Goal: Task Accomplishment & Management: Use online tool/utility

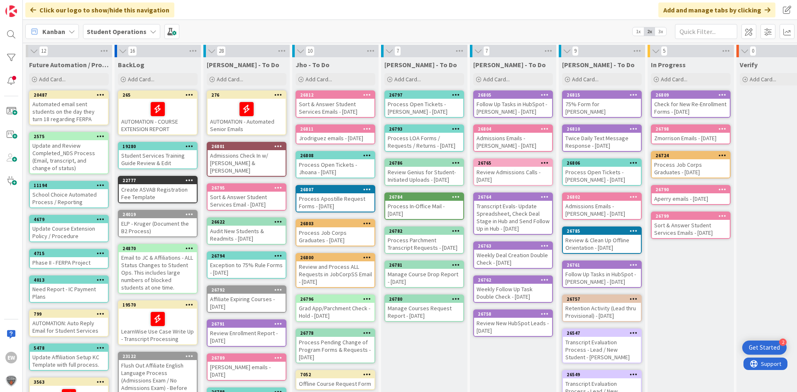
click at [500, 102] on div "Follow Up Tasks in HubSpot - [PERSON_NAME] - [DATE]" at bounding box center [513, 108] width 78 height 18
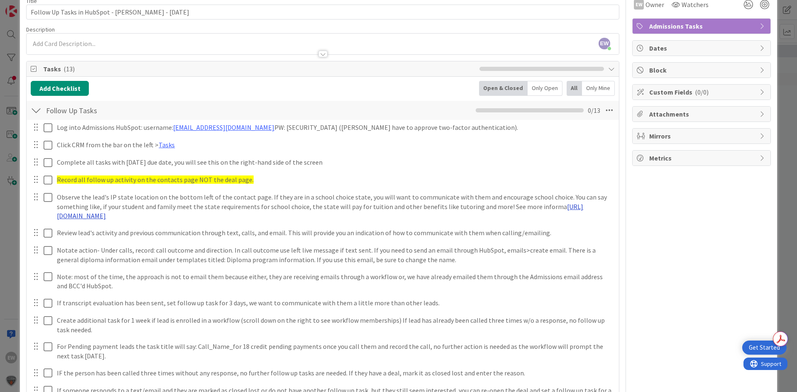
scroll to position [83, 0]
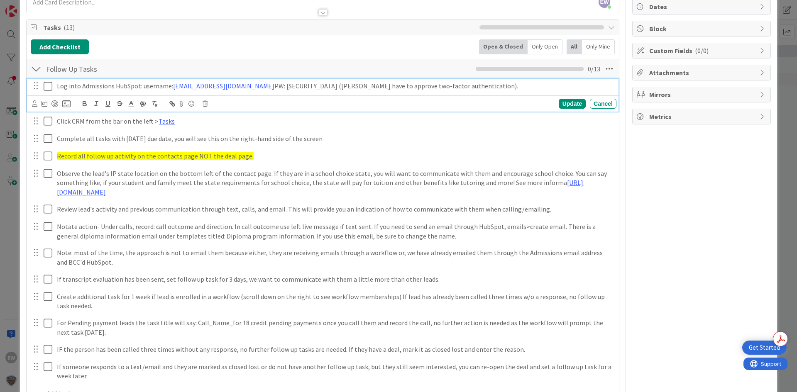
click at [50, 85] on icon at bounding box center [50, 86] width 12 height 10
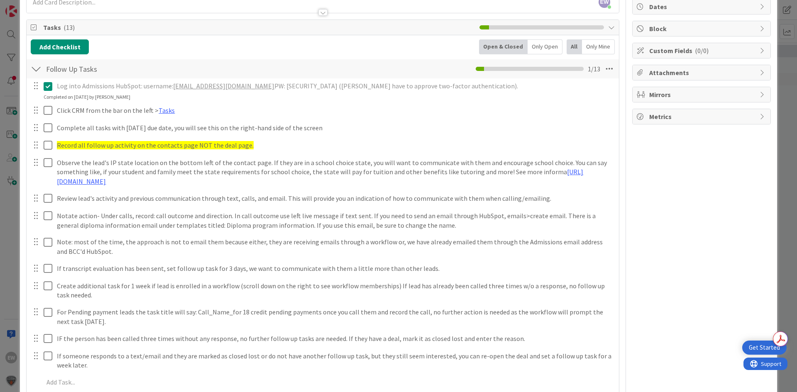
click at [47, 86] on icon at bounding box center [50, 86] width 12 height 10
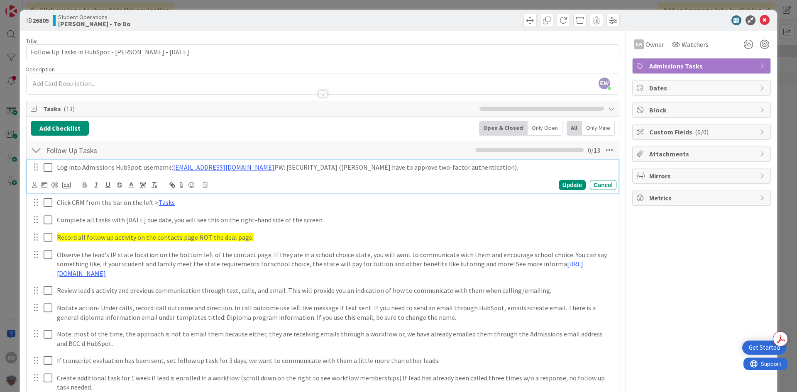
scroll to position [0, 0]
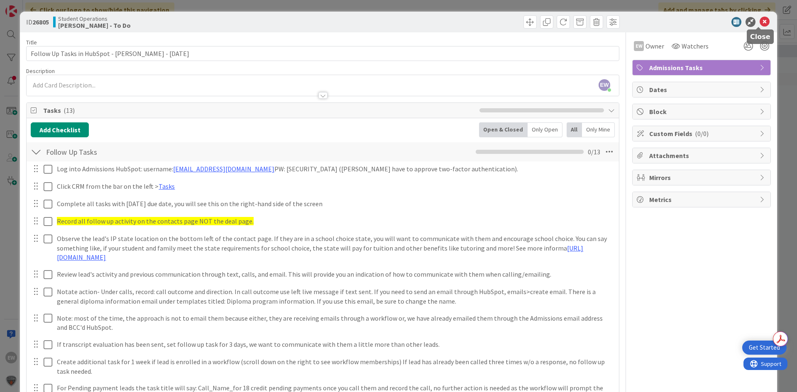
click at [760, 19] on icon at bounding box center [765, 22] width 10 height 10
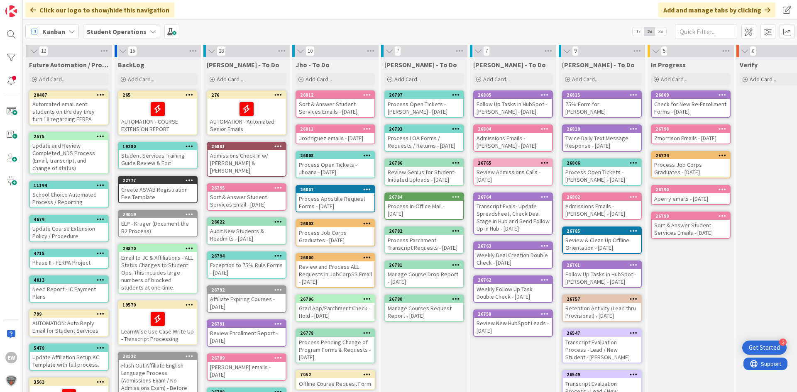
click at [519, 178] on div "Review Admissions Calls - [DATE]" at bounding box center [513, 176] width 78 height 18
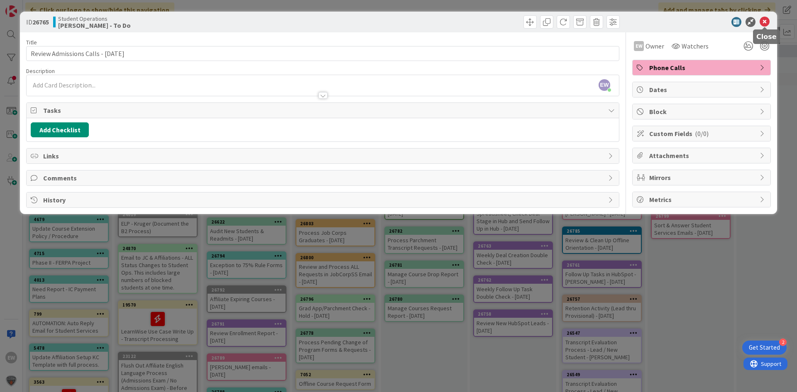
click at [770, 26] on div at bounding box center [697, 22] width 147 height 10
click at [766, 23] on icon at bounding box center [765, 22] width 10 height 10
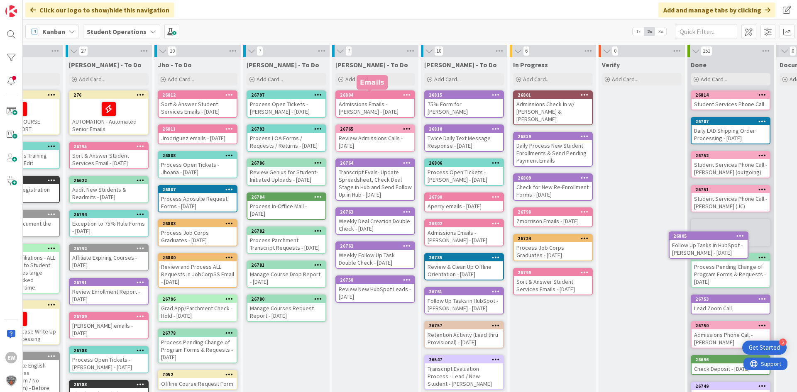
scroll to position [0, 164]
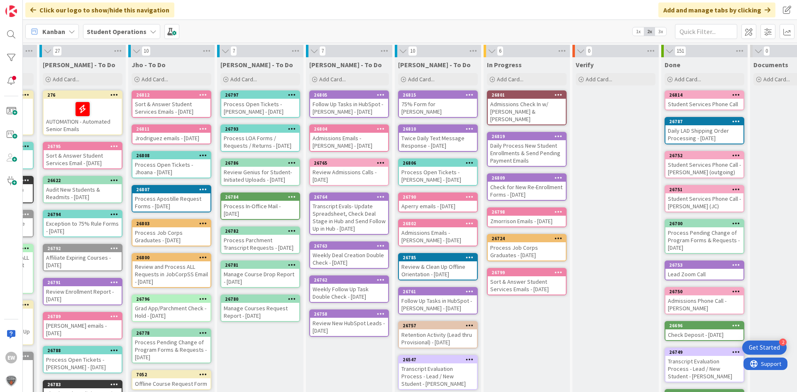
click at [385, 11] on div "Click our logo to show/hide this navigation Add and manage tabs by clicking" at bounding box center [410, 10] width 774 height 20
click at [361, 19] on div "Click our logo to show/hide this navigation Add and manage tabs by clicking" at bounding box center [410, 10] width 774 height 20
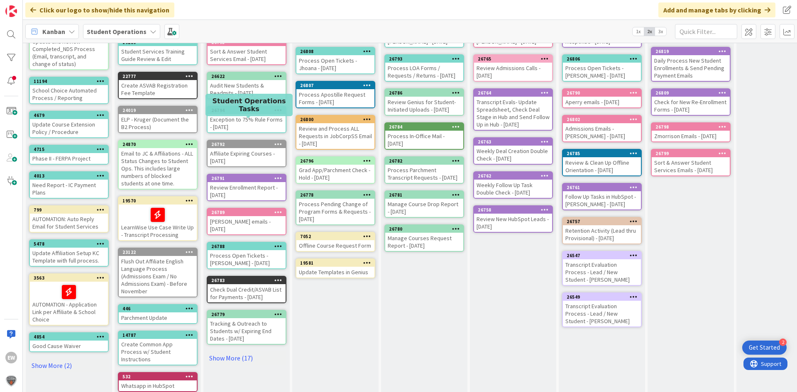
scroll to position [125, 0]
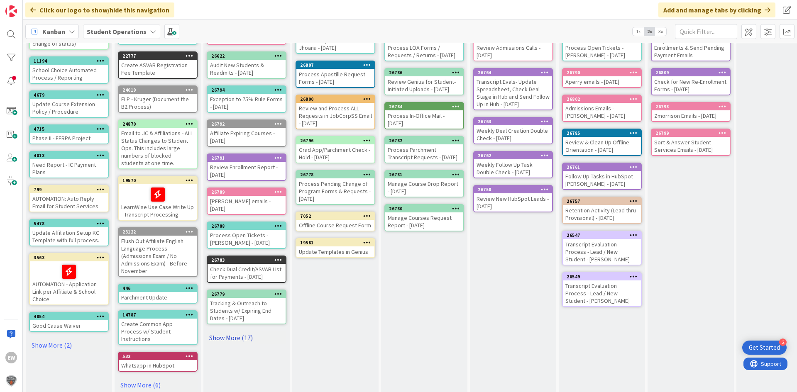
click at [220, 334] on link "Show More (17)" at bounding box center [247, 337] width 80 height 13
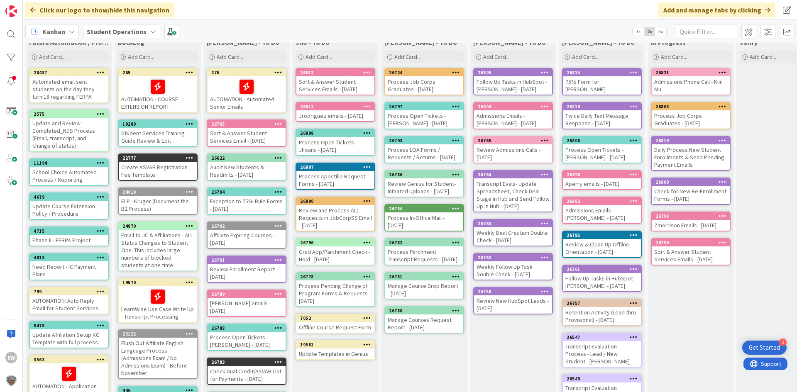
scroll to position [0, 0]
